Goal: Task Accomplishment & Management: Use online tool/utility

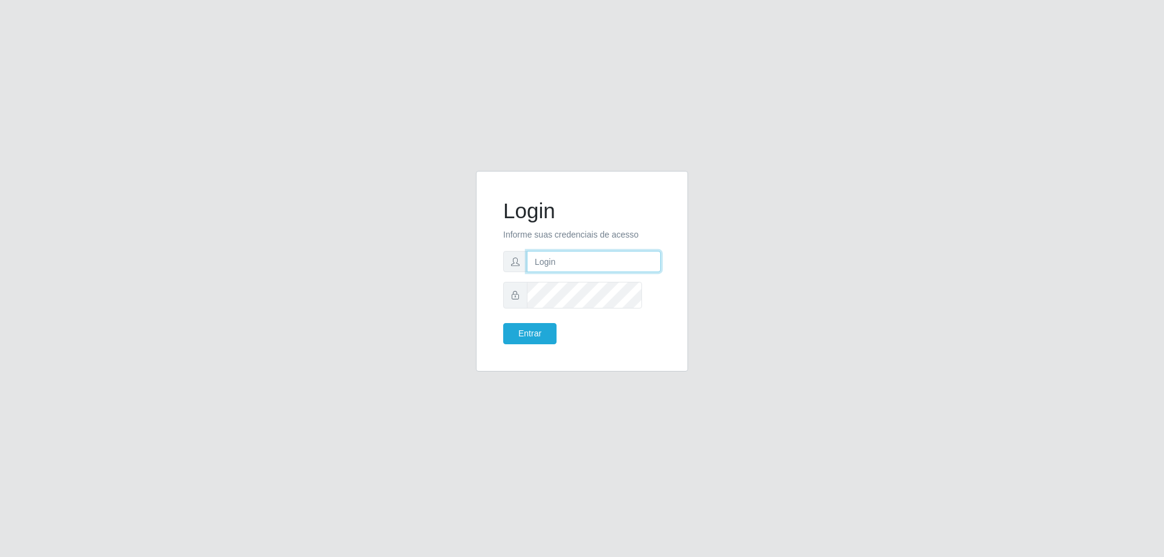
click at [572, 266] on input "text" at bounding box center [594, 261] width 134 height 21
type input "[PERSON_NAME][EMAIL_ADDRESS][DOMAIN_NAME]"
click at [503, 323] on button "Entrar" at bounding box center [529, 333] width 53 height 21
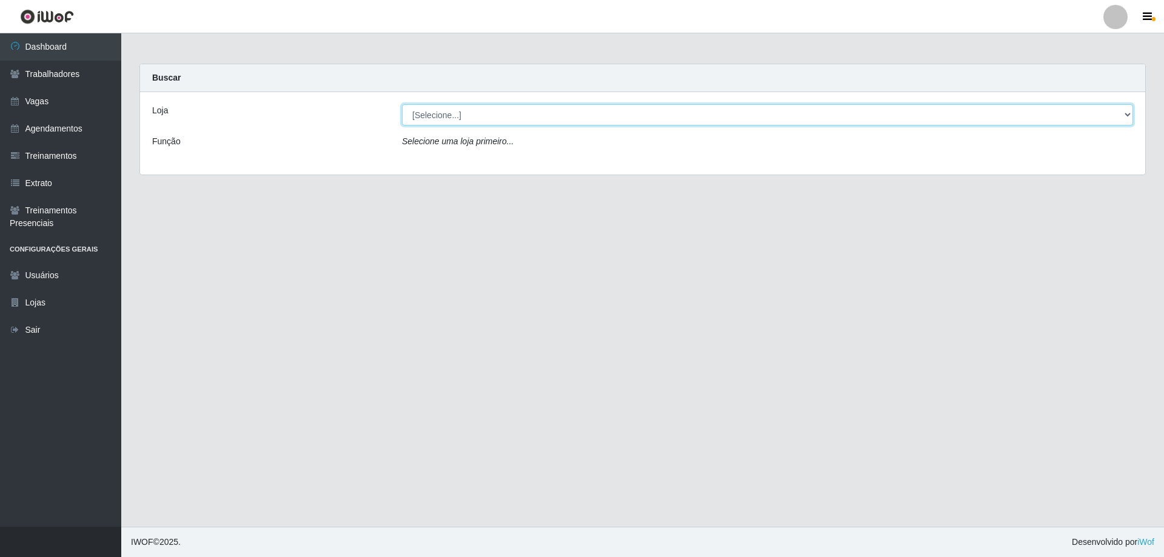
click at [467, 123] on select "[Selecione...] [GEOGRAPHIC_DATA] - [GEOGRAPHIC_DATA]" at bounding box center [767, 114] width 731 height 21
select select "524"
click at [403, 114] on select "[Selecione...] [GEOGRAPHIC_DATA] - [GEOGRAPHIC_DATA]" at bounding box center [767, 114] width 731 height 21
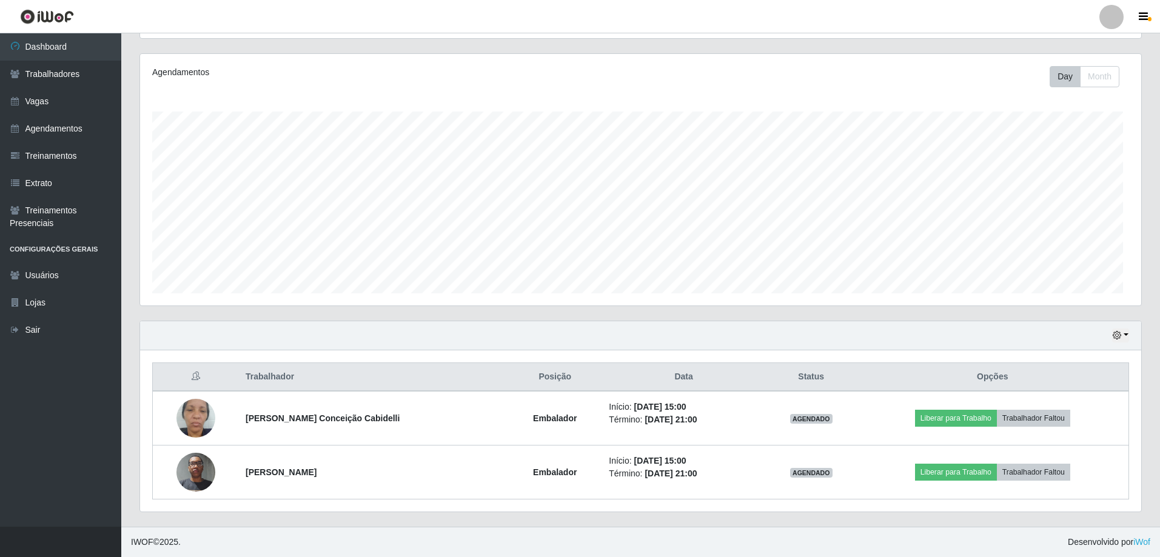
scroll to position [227, 0]
